Goal: Information Seeking & Learning: Learn about a topic

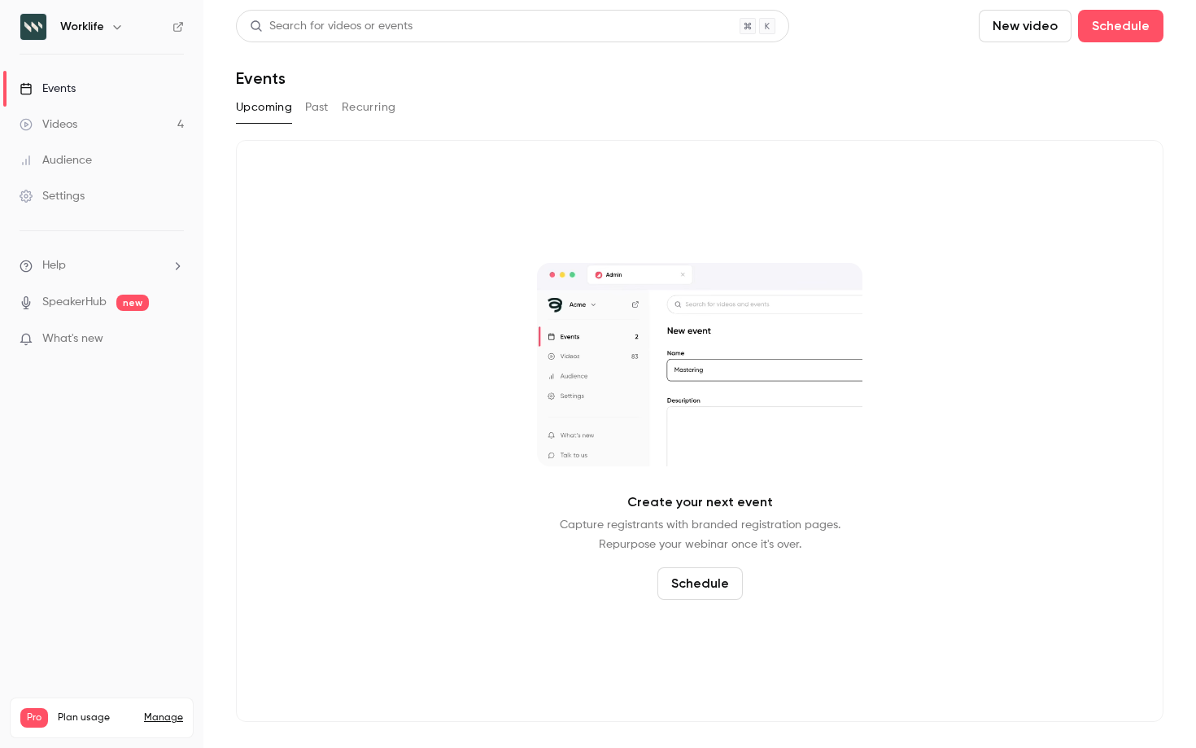
click at [632, 97] on div "Upcoming Past Recurring" at bounding box center [700, 107] width 928 height 26
click at [325, 108] on button "Past" at bounding box center [317, 107] width 24 height 26
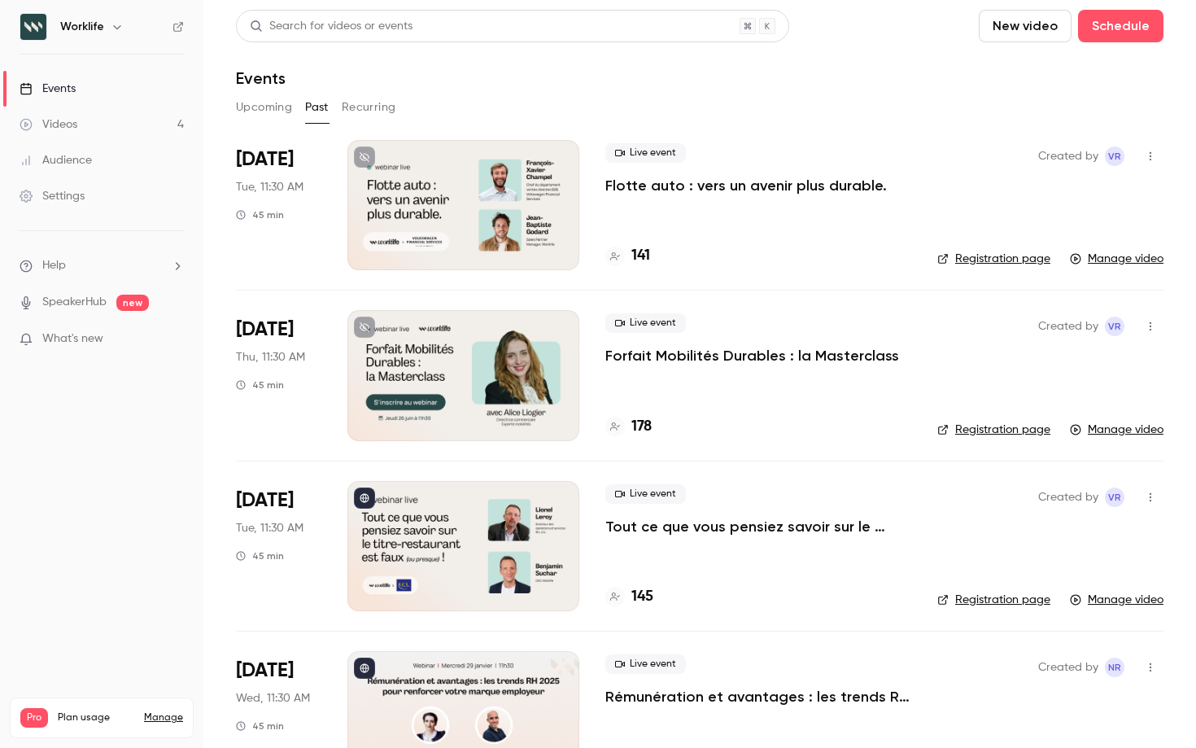
click at [781, 354] on p "Forfait Mobilités Durables : la Masterclass" at bounding box center [752, 356] width 294 height 20
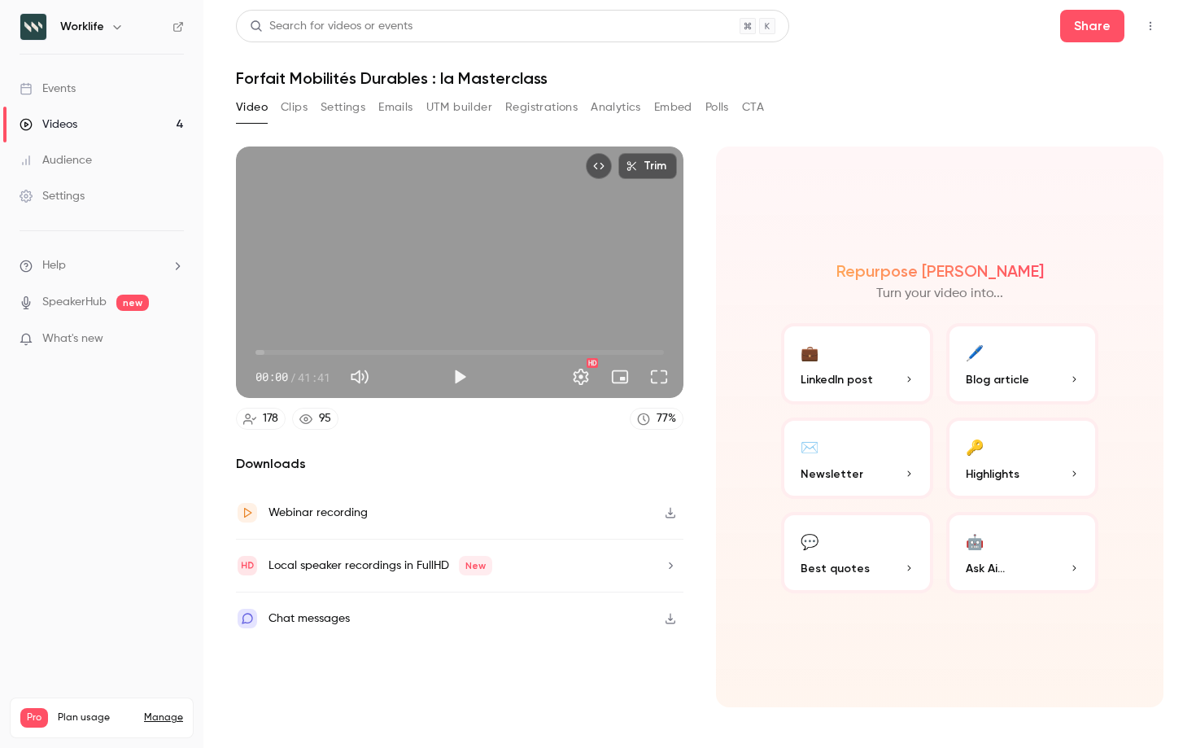
click at [831, 85] on h1 "Forfait Mobilités Durables : la Masterclass" at bounding box center [700, 78] width 928 height 20
click at [547, 108] on button "Registrations" at bounding box center [541, 107] width 72 height 26
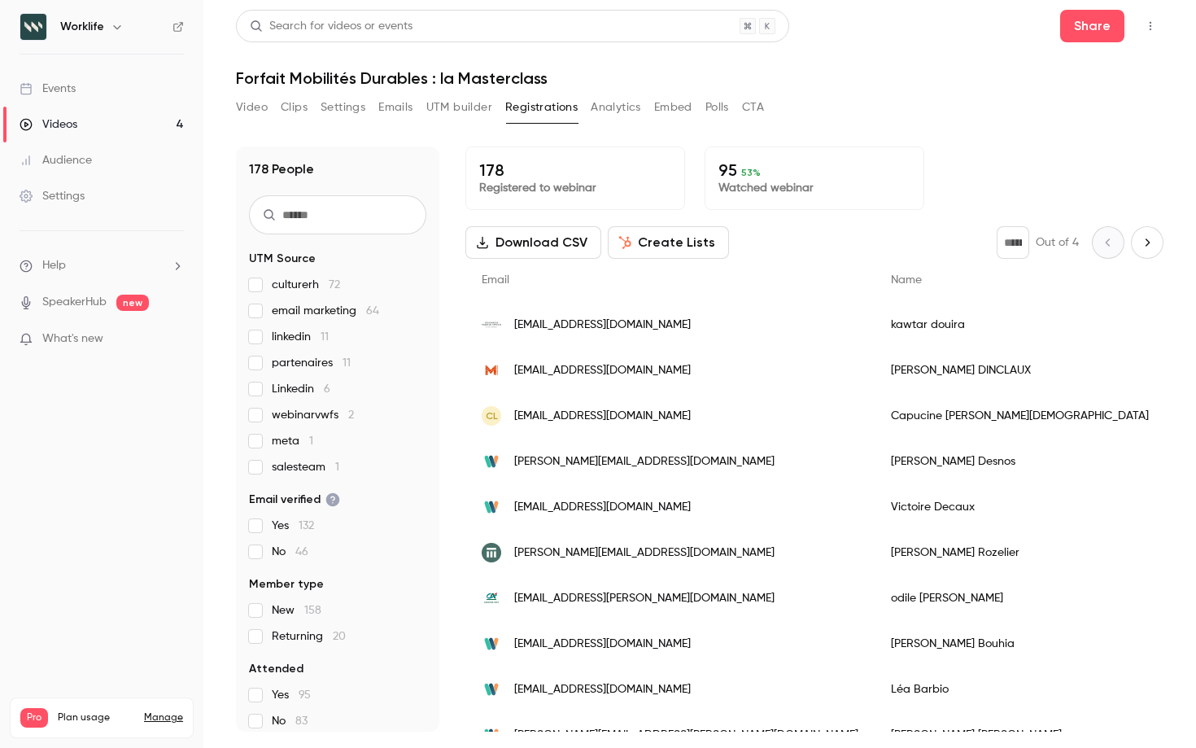
click at [323, 211] on input "text" at bounding box center [337, 214] width 177 height 39
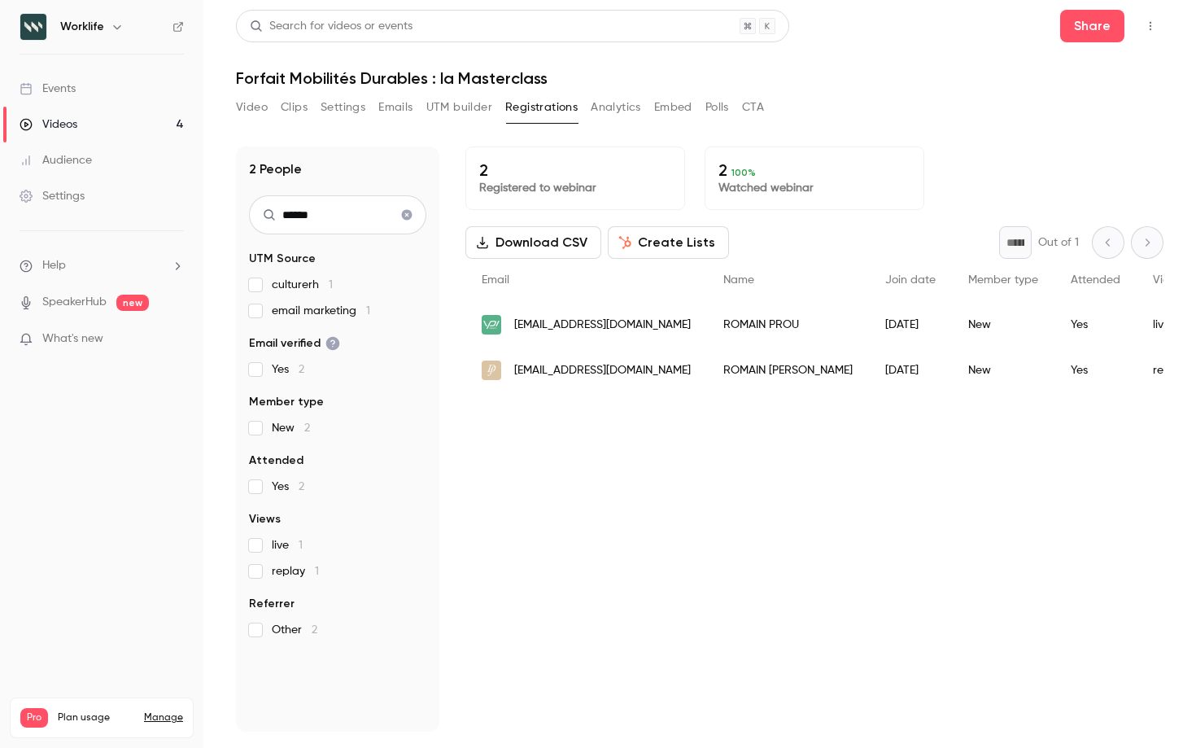
type input "******"
click at [576, 371] on span "[EMAIL_ADDRESS][DOMAIN_NAME]" at bounding box center [602, 370] width 177 height 17
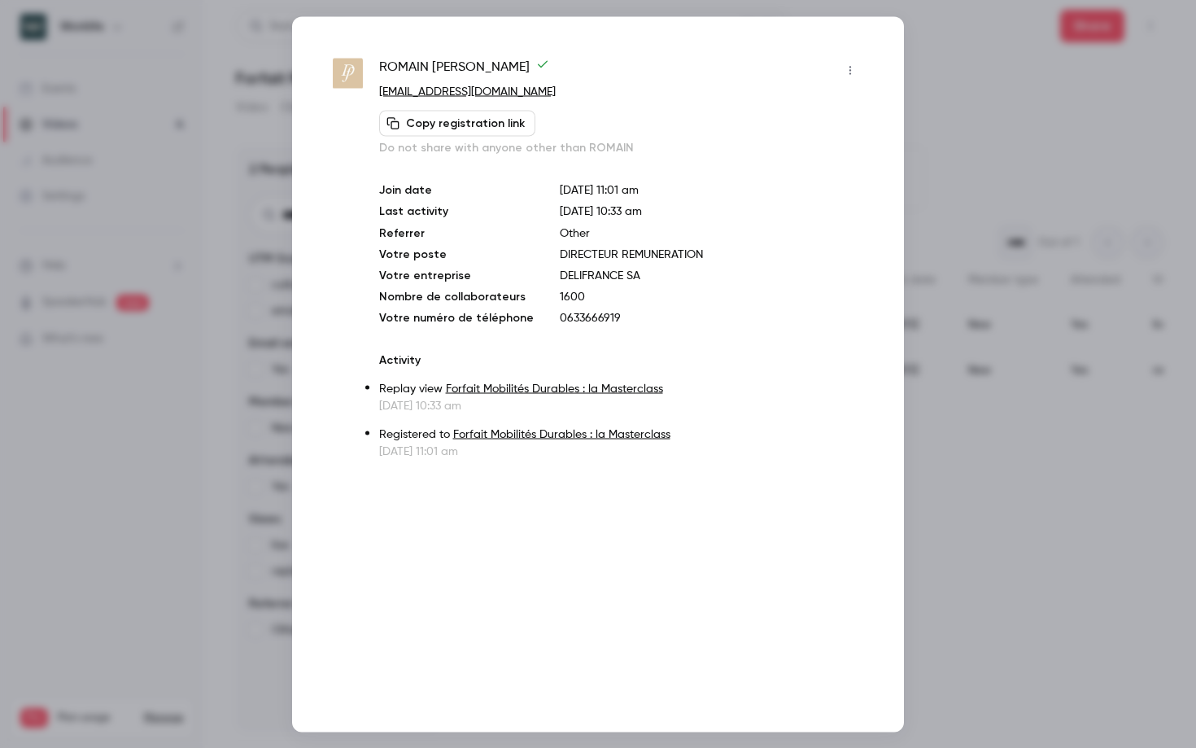
click at [959, 76] on div at bounding box center [598, 374] width 1196 height 748
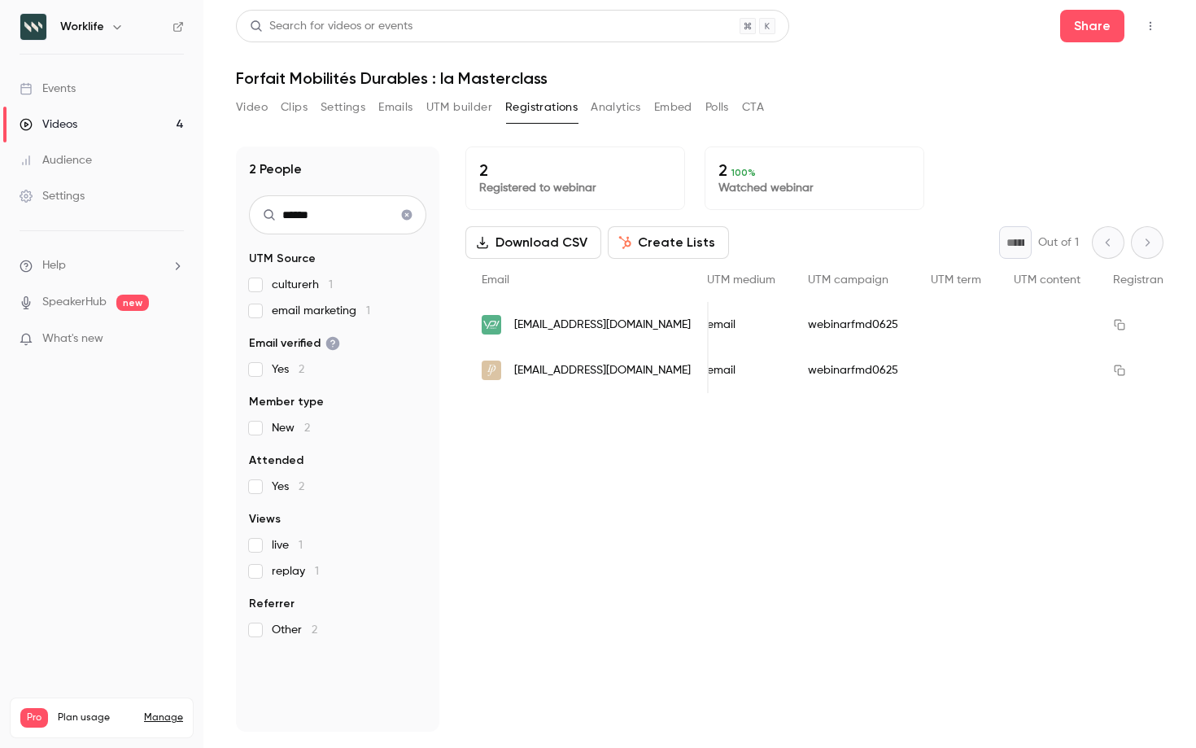
scroll to position [0, 1292]
